Goal: Information Seeking & Learning: Compare options

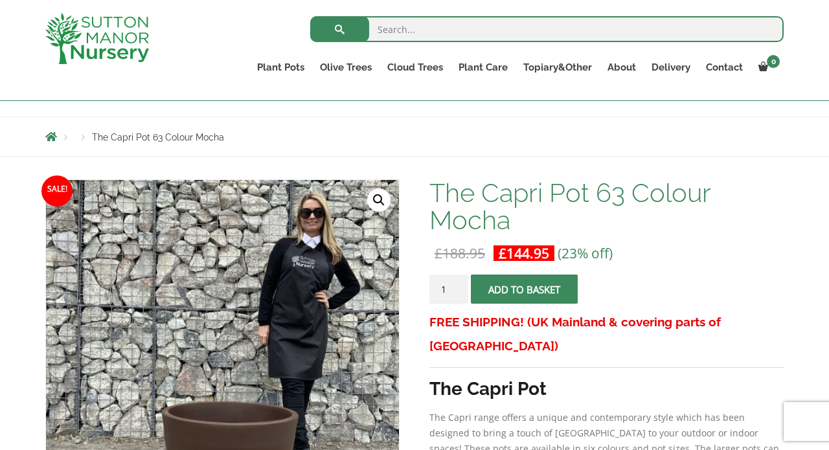
scroll to position [119, 0]
click at [409, 30] on input "search" at bounding box center [546, 29] width 473 height 26
type input "capri pot"
click at [339, 29] on button "submit" at bounding box center [339, 29] width 59 height 26
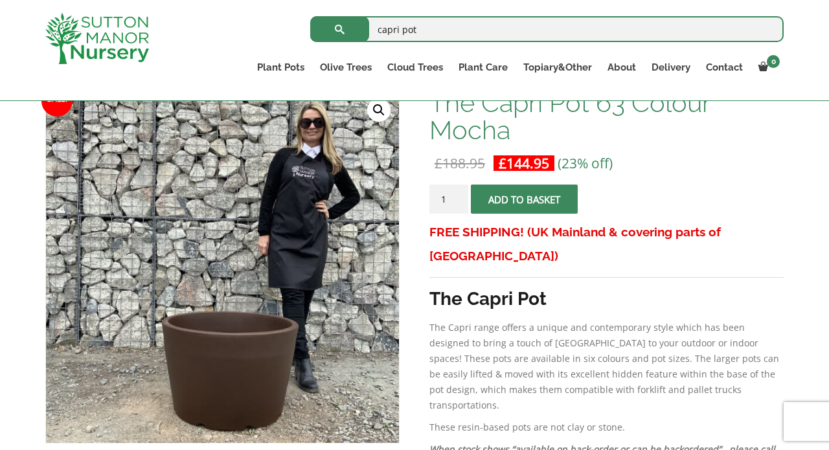
scroll to position [221, 0]
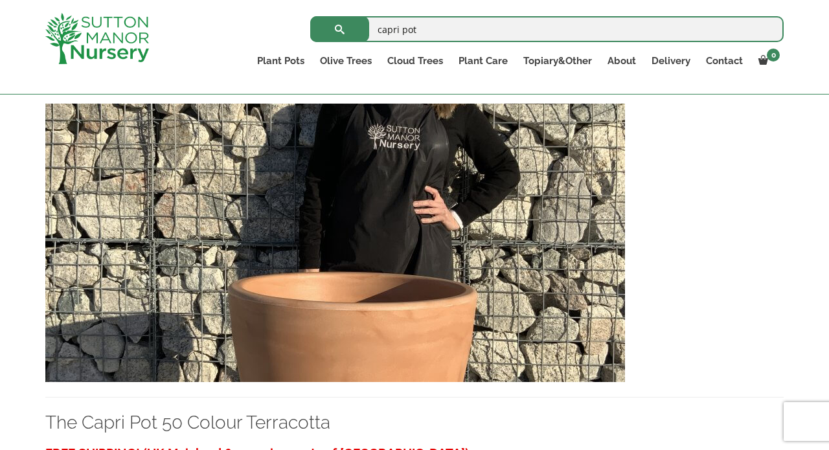
scroll to position [1641, 0]
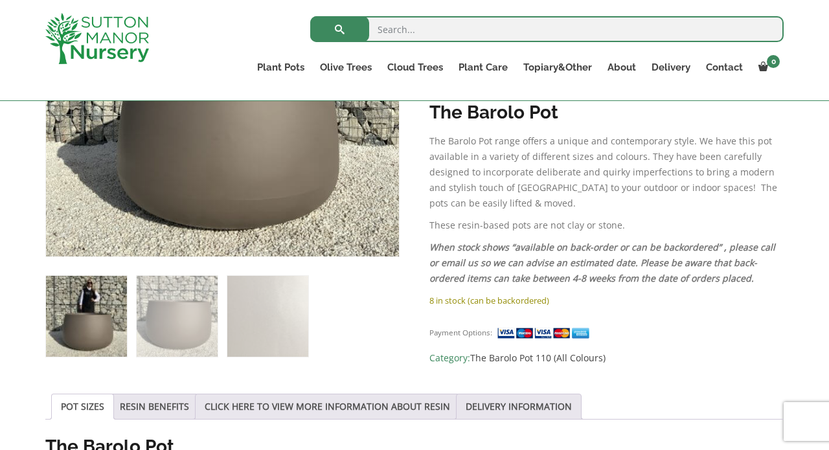
scroll to position [394, 0]
